Goal: Transaction & Acquisition: Purchase product/service

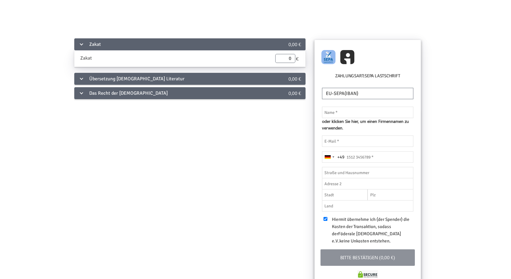
click at [178, 77] on div "Übersetzung [DEMOGRAPHIC_DATA] Literatur" at bounding box center [170, 79] width 193 height 12
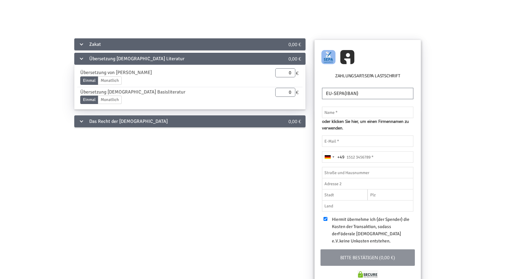
click at [157, 123] on div "Das Recht der [DEMOGRAPHIC_DATA]" at bounding box center [170, 121] width 193 height 12
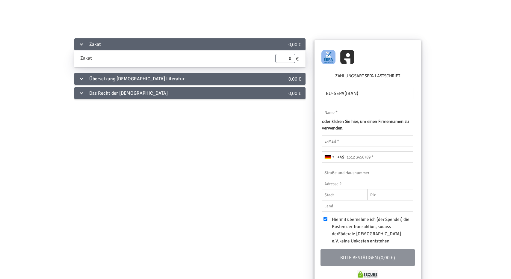
click at [180, 81] on div "Übersetzung [DEMOGRAPHIC_DATA] Literatur" at bounding box center [170, 79] width 193 height 12
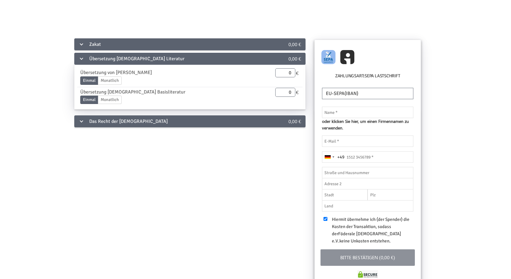
click at [144, 123] on div "Das Recht der [DEMOGRAPHIC_DATA]" at bounding box center [170, 121] width 193 height 12
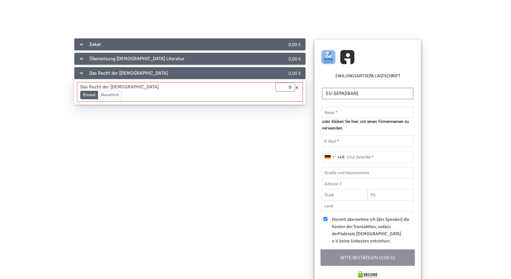
click at [114, 94] on label "Monatlich" at bounding box center [110, 95] width 24 height 8
click at [0, 0] on input "Monatlich" at bounding box center [0, 0] width 0 height 0
click at [96, 96] on label "Einmal" at bounding box center [89, 95] width 18 height 8
click at [0, 0] on input "Einmal" at bounding box center [0, 0] width 0 height 0
click at [348, 60] on img at bounding box center [347, 57] width 14 height 14
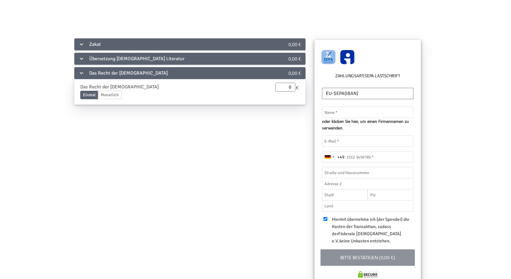
radio input "true"
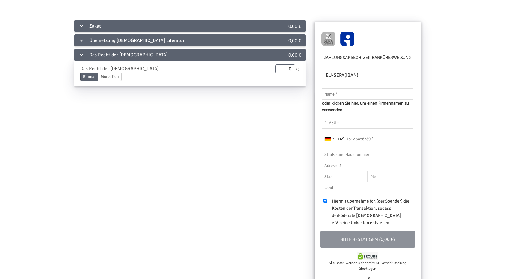
scroll to position [15, 0]
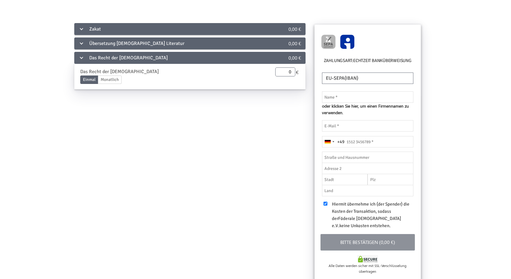
click at [352, 44] on img at bounding box center [347, 42] width 14 height 14
click at [330, 42] on img at bounding box center [329, 42] width 14 height 14
radio input "true"
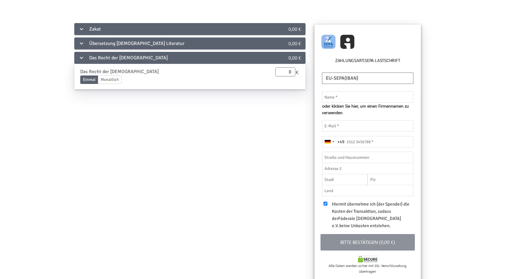
click at [360, 38] on div at bounding box center [368, 42] width 100 height 23
click at [353, 41] on img at bounding box center [347, 42] width 14 height 14
radio input "true"
